Goal: Task Accomplishment & Management: Manage account settings

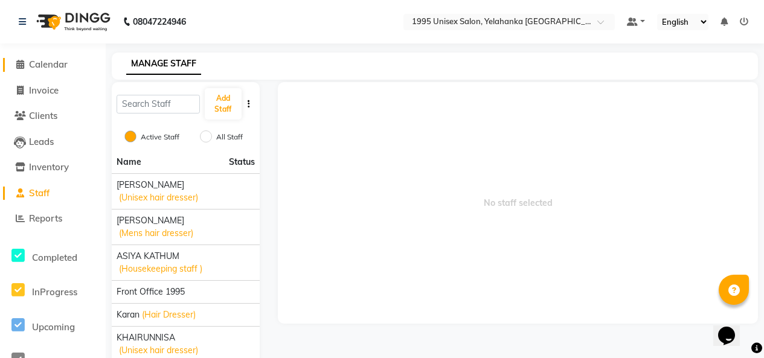
click at [22, 59] on span at bounding box center [20, 65] width 18 height 14
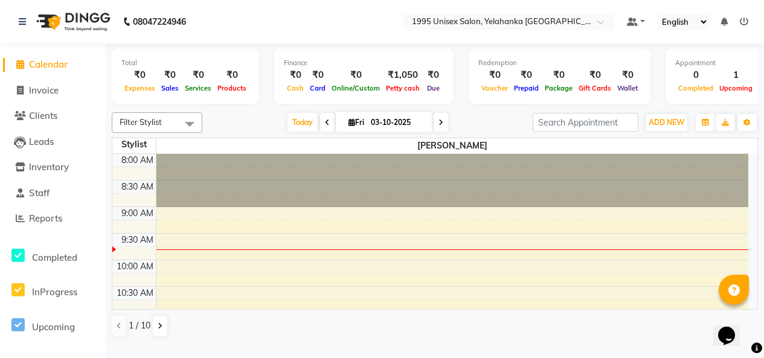
click at [194, 130] on span at bounding box center [190, 123] width 24 height 23
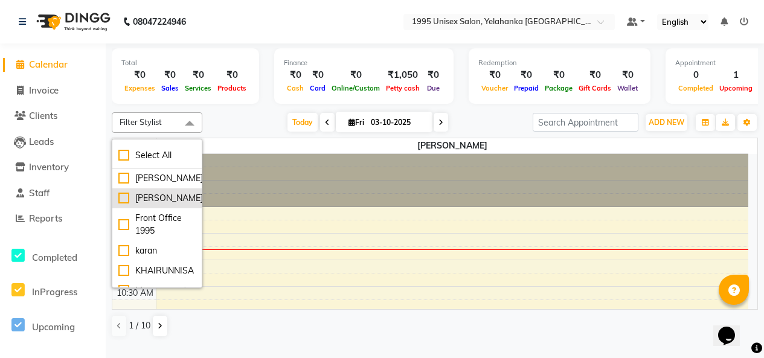
click at [127, 205] on div "[PERSON_NAME]" at bounding box center [156, 198] width 77 height 13
checkbox input "true"
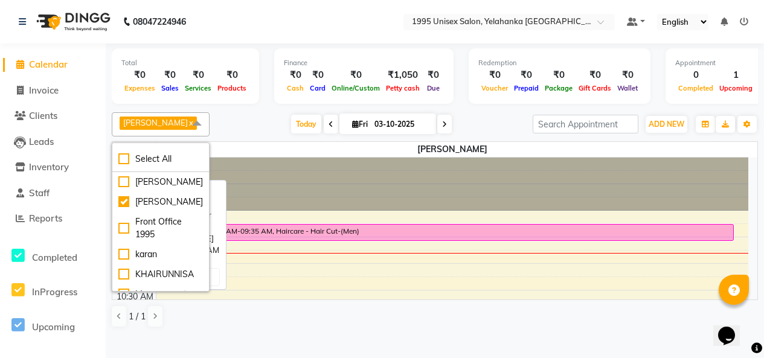
click at [267, 240] on div "dinesh, TK01, 09:15 AM-09:35 AM, Haircare - Hair Cut-(Men)" at bounding box center [445, 233] width 575 height 16
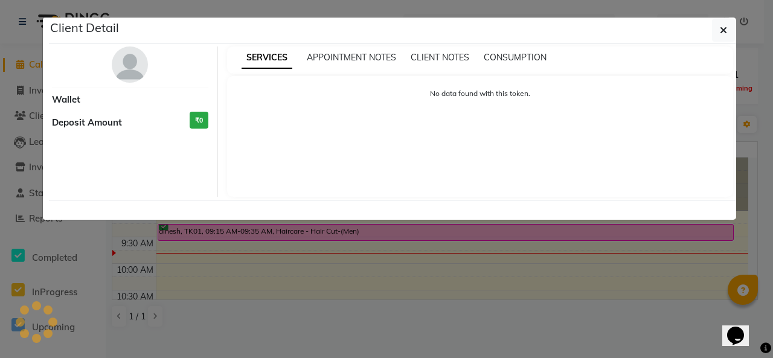
select select "6"
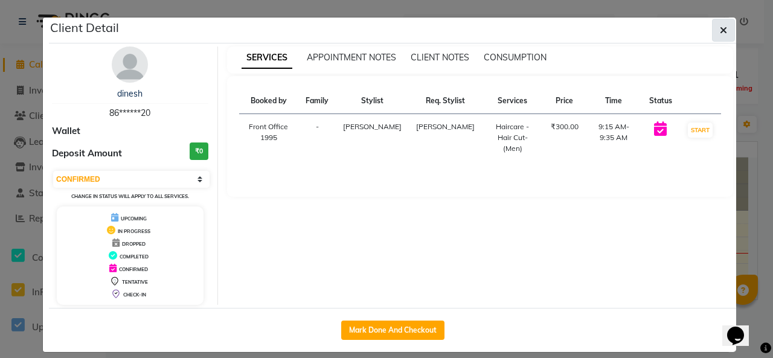
click at [720, 33] on icon "button" at bounding box center [723, 30] width 7 height 10
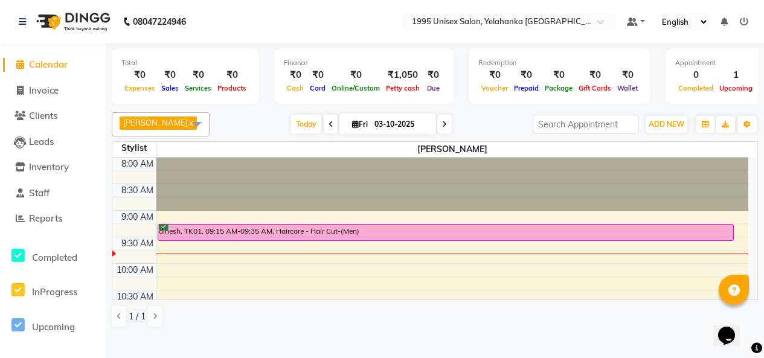
scroll to position [3, 0]
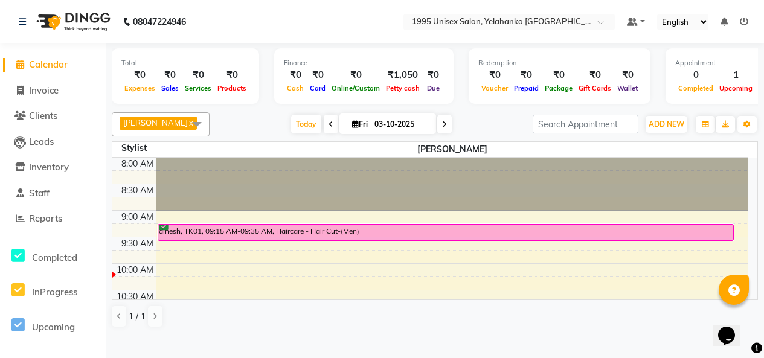
click at [98, 14] on img at bounding box center [72, 22] width 83 height 34
click at [89, 19] on img at bounding box center [72, 22] width 83 height 34
click at [93, 14] on img at bounding box center [72, 22] width 83 height 34
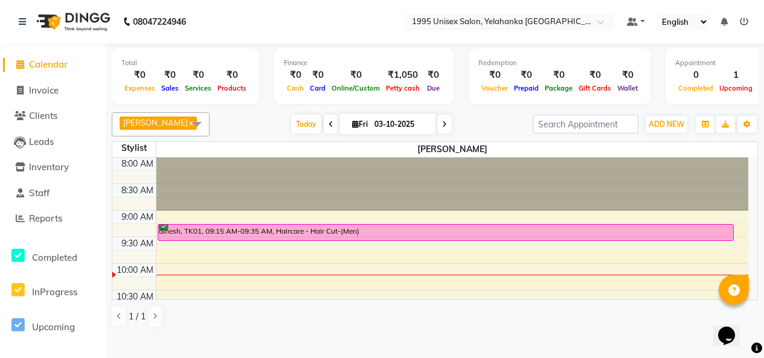
click at [93, 14] on img at bounding box center [72, 22] width 83 height 34
click at [94, 14] on img at bounding box center [72, 22] width 83 height 34
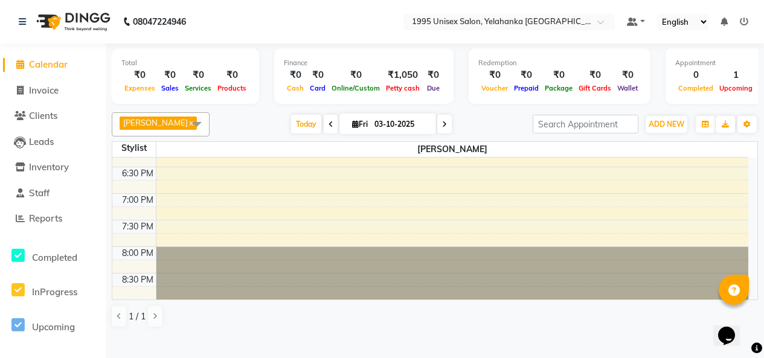
click at [131, 155] on div "Stylist" at bounding box center [133, 148] width 43 height 13
click at [48, 66] on span "Calendar" at bounding box center [48, 64] width 39 height 11
click at [190, 129] on span at bounding box center [197, 123] width 24 height 23
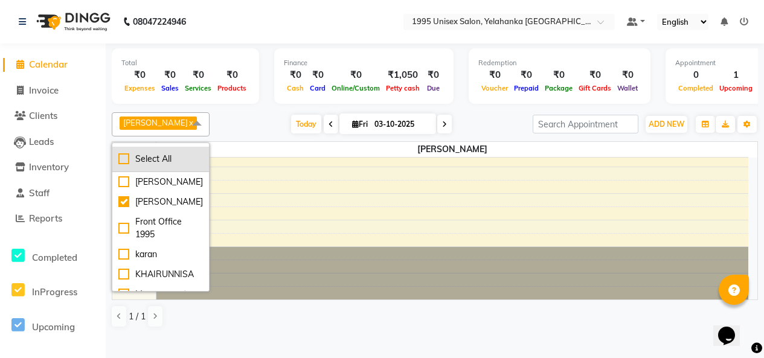
click at [168, 169] on li "Select All" at bounding box center [160, 159] width 97 height 25
checkbox input "true"
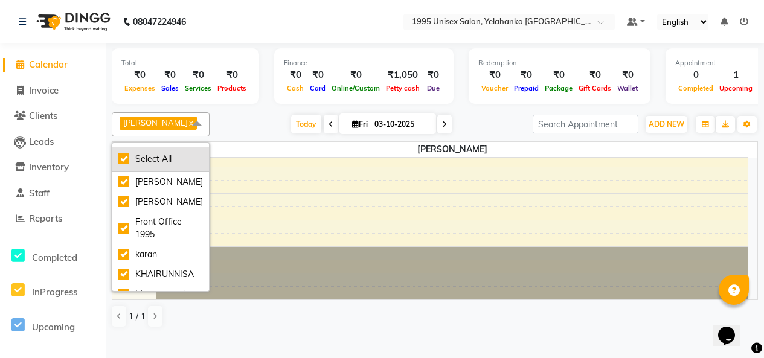
checkbox input "true"
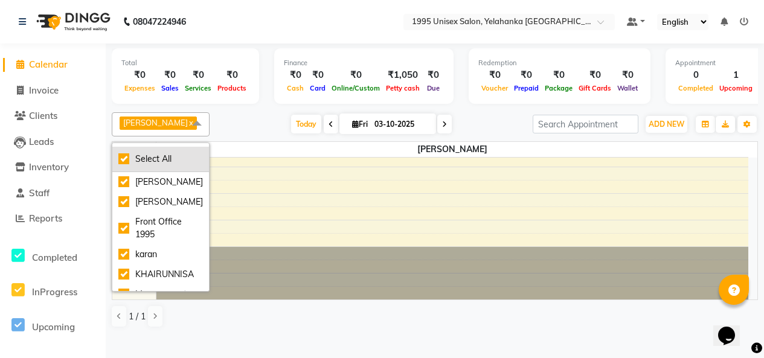
checkbox input "true"
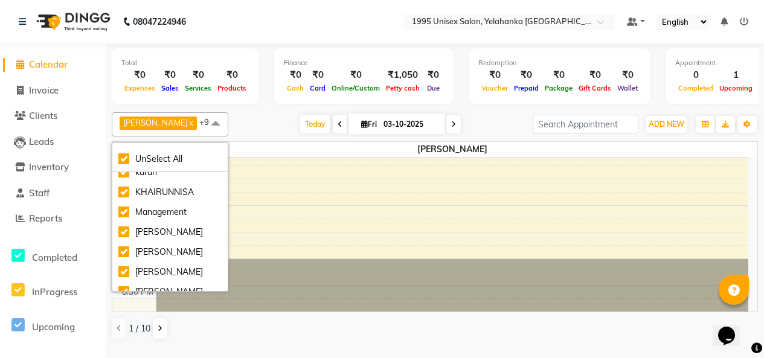
scroll to position [93, 0]
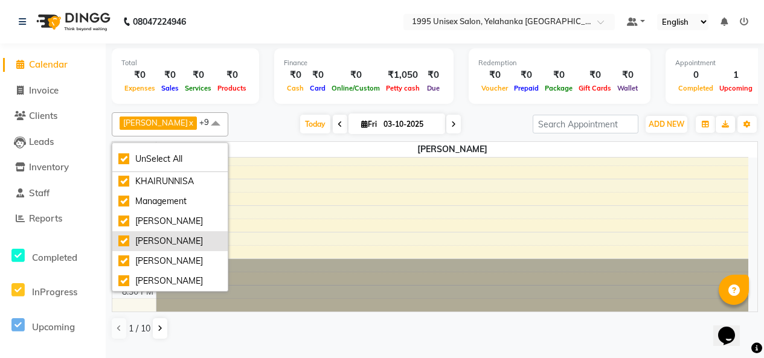
click at [182, 246] on div "[PERSON_NAME]" at bounding box center [169, 241] width 103 height 13
checkbox input "false"
click at [90, 143] on link "Leads" at bounding box center [53, 142] width 100 height 14
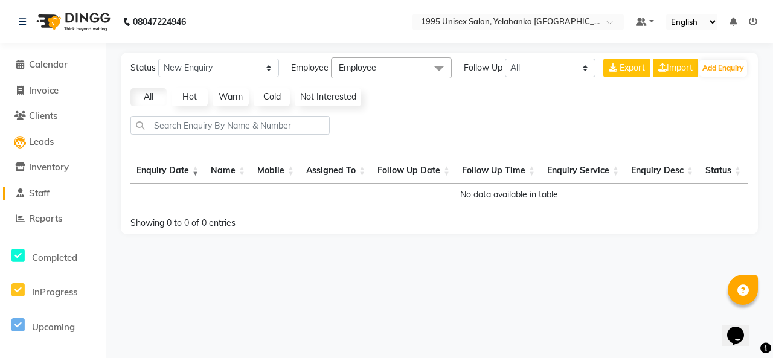
click at [46, 193] on span "Staff" at bounding box center [39, 192] width 21 height 11
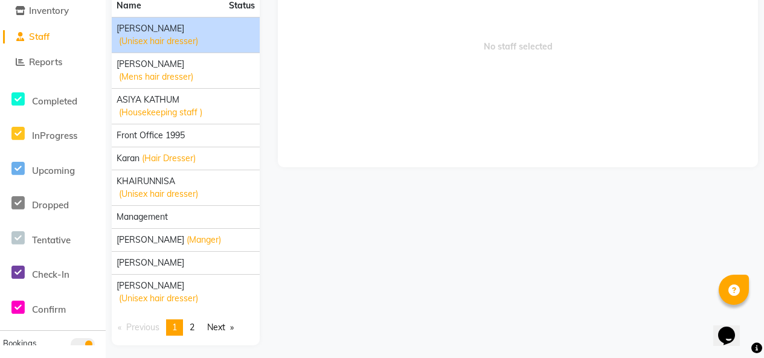
scroll to position [217, 0]
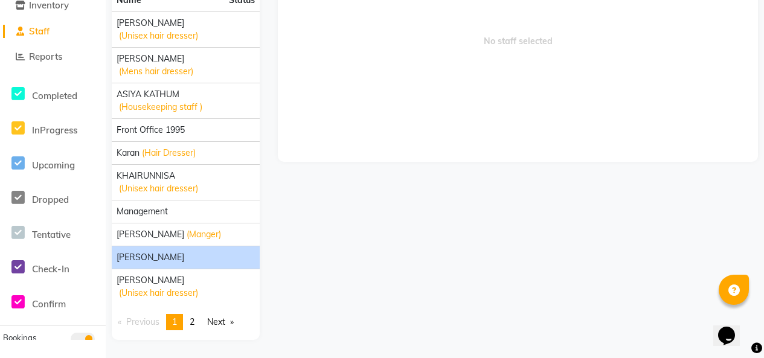
drag, startPoint x: 160, startPoint y: 239, endPoint x: 160, endPoint y: 251, distance: 12.1
click at [160, 251] on li "[PERSON_NAME]" at bounding box center [186, 257] width 148 height 23
click at [191, 251] on div "[PERSON_NAME]" at bounding box center [186, 257] width 138 height 13
